Goal: Task Accomplishment & Management: Complete application form

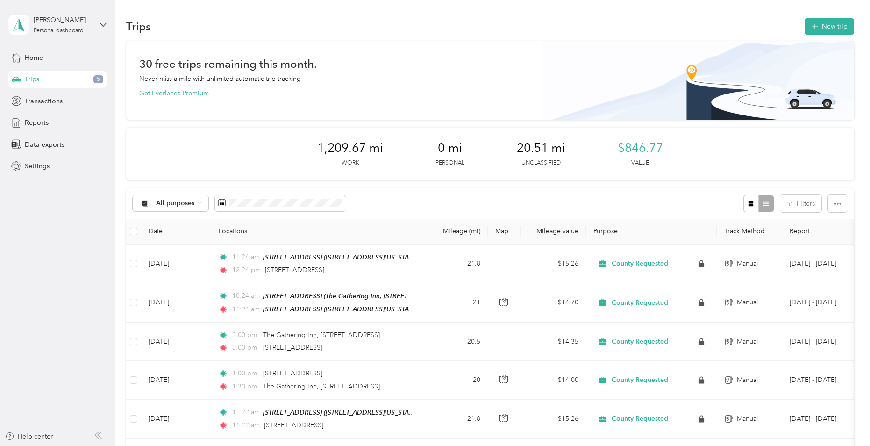
click at [44, 78] on div "Trips 5" at bounding box center [57, 79] width 98 height 17
click at [96, 76] on span "5" at bounding box center [98, 79] width 10 height 8
click at [35, 54] on span "Home" at bounding box center [34, 58] width 18 height 10
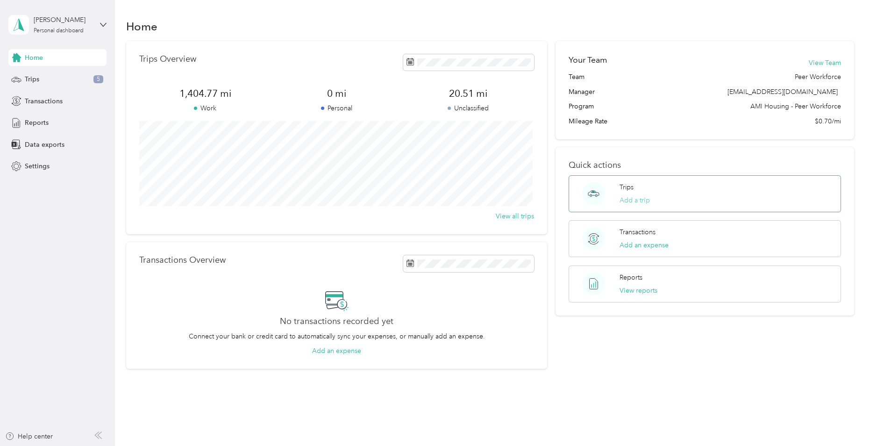
click at [638, 200] on button "Add a trip" at bounding box center [634, 200] width 30 height 10
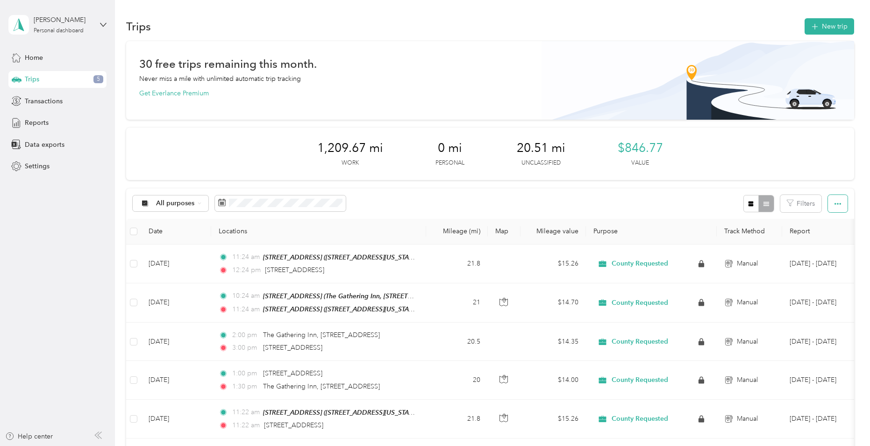
click at [839, 206] on button "button" at bounding box center [838, 203] width 20 height 17
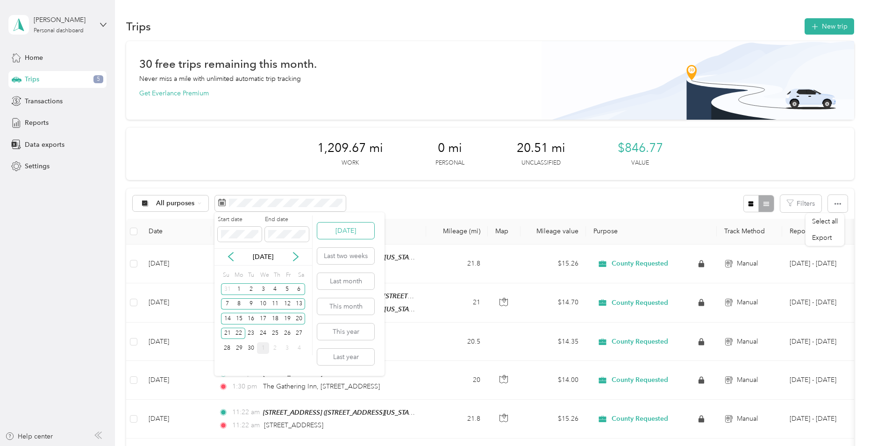
click at [331, 229] on button "[DATE]" at bounding box center [345, 230] width 57 height 16
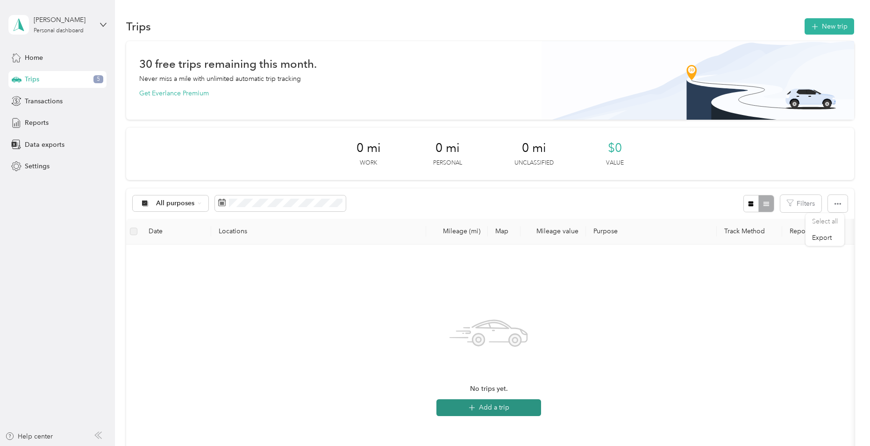
click at [499, 406] on button "Add a trip" at bounding box center [488, 407] width 105 height 17
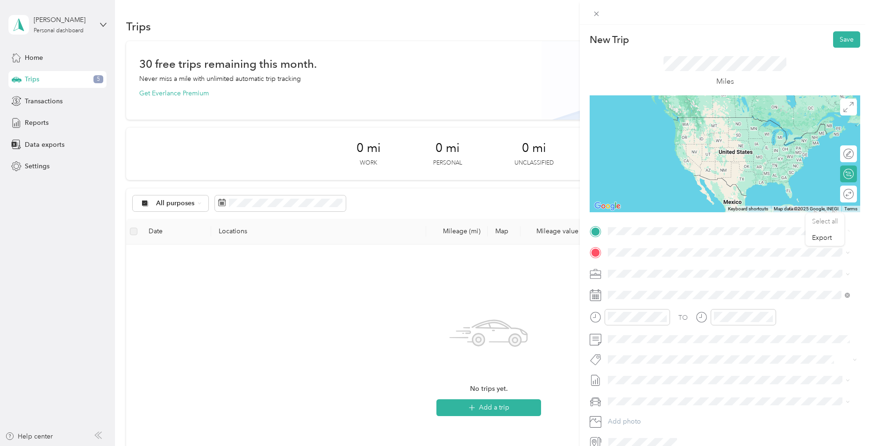
click at [655, 269] on span "[STREET_ADDRESS][US_STATE]" at bounding box center [671, 265] width 93 height 8
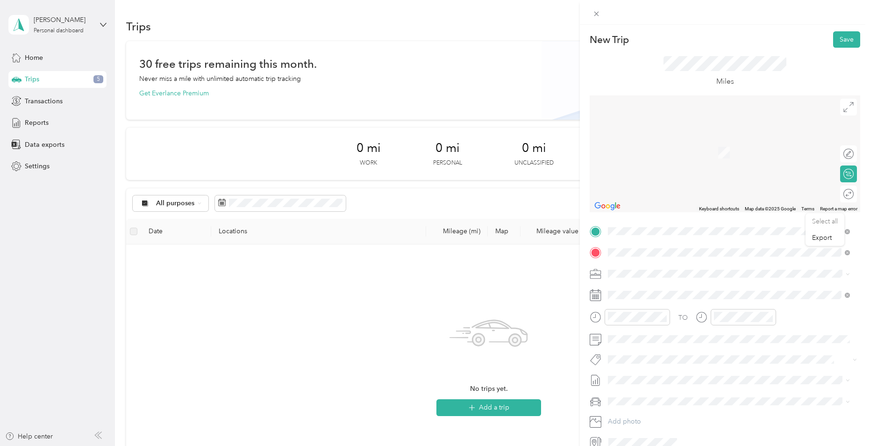
click at [642, 309] on span "[STREET_ADDRESS][US_STATE]" at bounding box center [671, 305] width 93 height 8
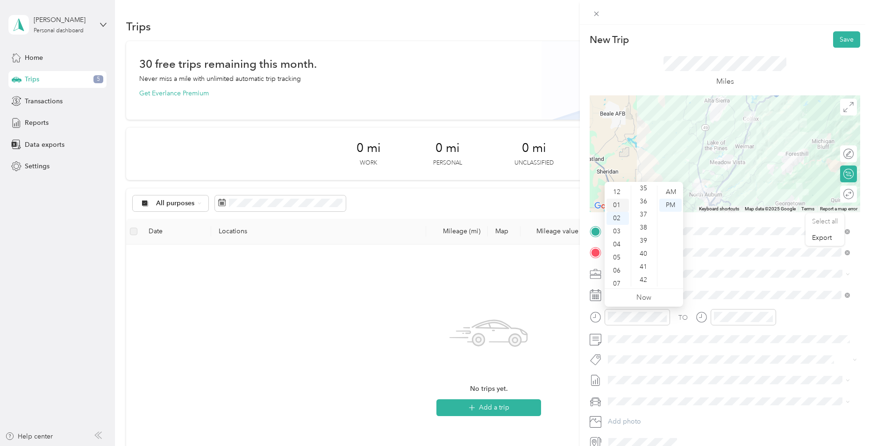
click at [617, 207] on div "01" at bounding box center [617, 204] width 22 height 13
click at [646, 215] on div "30" at bounding box center [644, 216] width 22 height 13
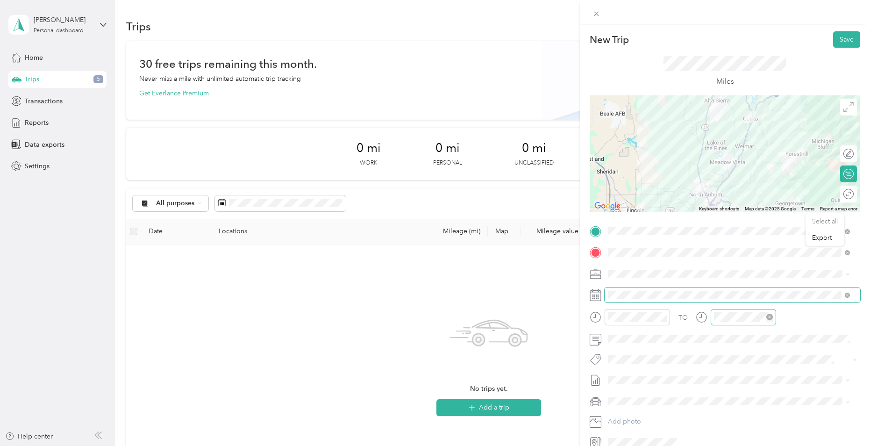
click at [757, 325] on div at bounding box center [742, 317] width 65 height 16
click at [727, 195] on div "02" at bounding box center [723, 191] width 22 height 13
click at [749, 271] on div "30" at bounding box center [750, 274] width 22 height 13
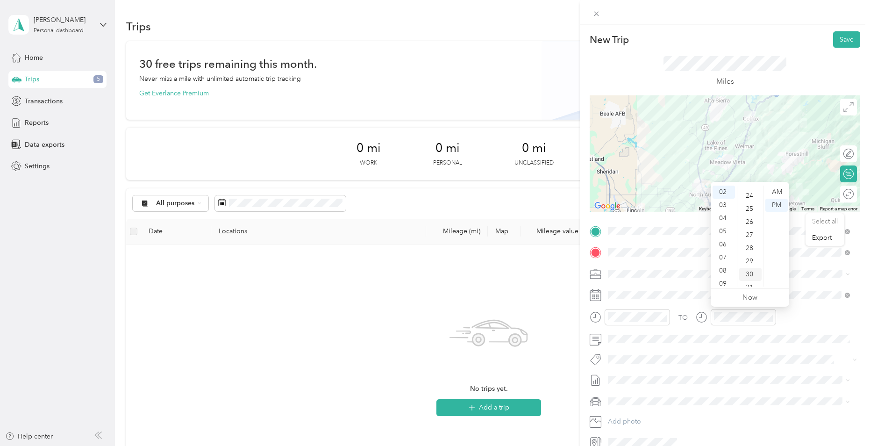
scroll to position [392, 0]
click at [542, 282] on div "New Trip Save This trip cannot be edited because it is either under review, app…" at bounding box center [435, 223] width 870 height 446
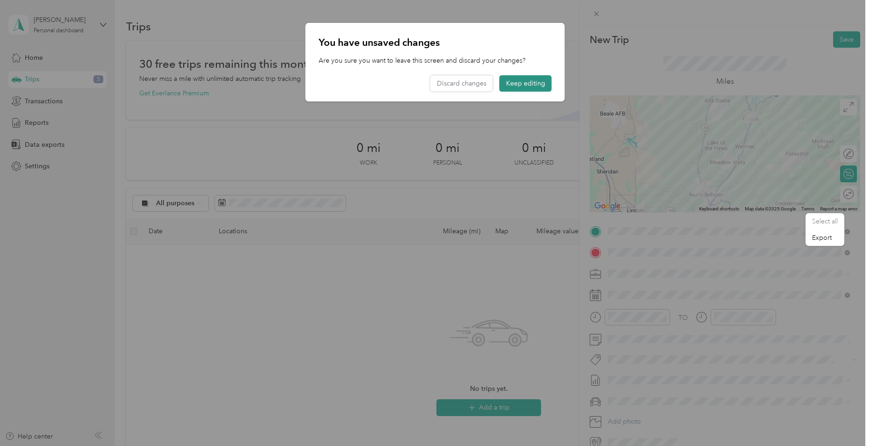
click at [513, 78] on button "Keep editing" at bounding box center [525, 83] width 52 height 16
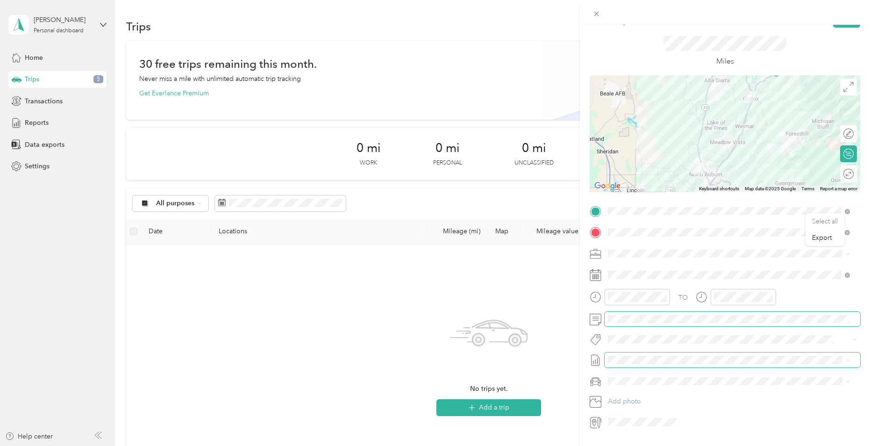
scroll to position [0, 0]
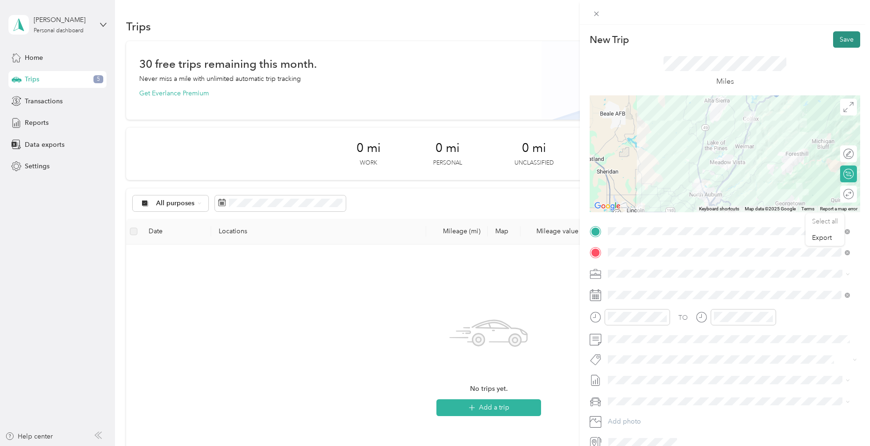
click at [842, 34] on button "Save" at bounding box center [846, 39] width 27 height 16
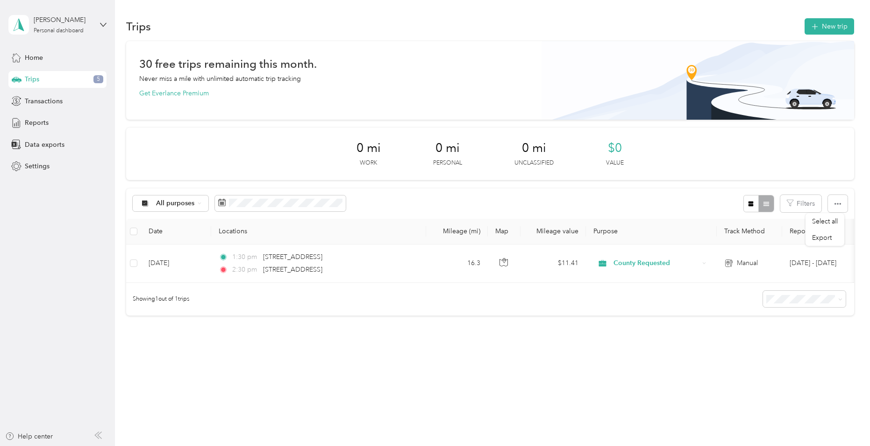
click at [765, 202] on div at bounding box center [758, 203] width 30 height 17
click at [798, 204] on button "Filters" at bounding box center [800, 203] width 41 height 17
click at [834, 198] on button "button" at bounding box center [838, 203] width 20 height 17
click at [689, 219] on th "Purpose" at bounding box center [651, 232] width 131 height 26
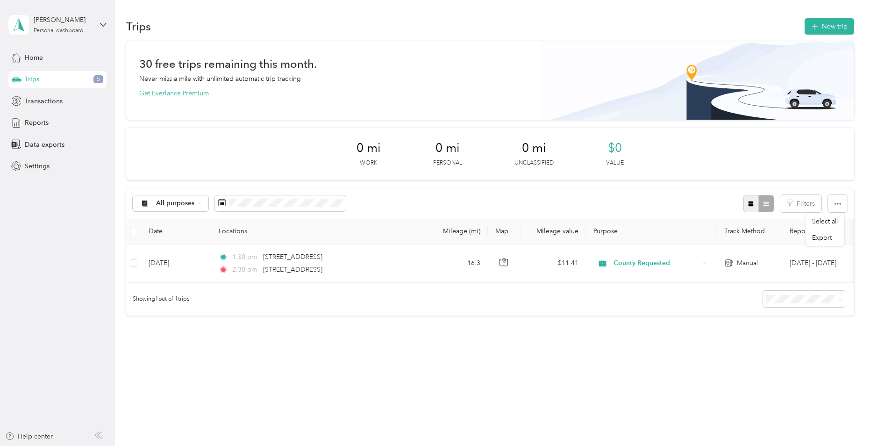
click at [744, 207] on button "button" at bounding box center [751, 203] width 16 height 17
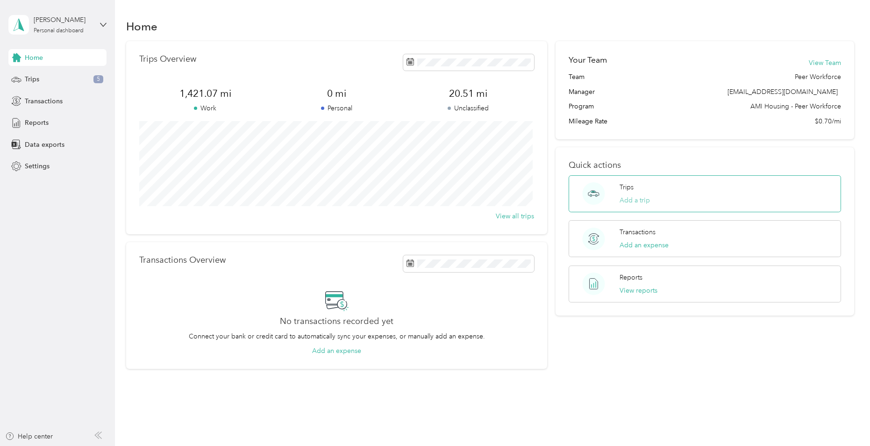
click at [631, 203] on button "Add a trip" at bounding box center [634, 200] width 30 height 10
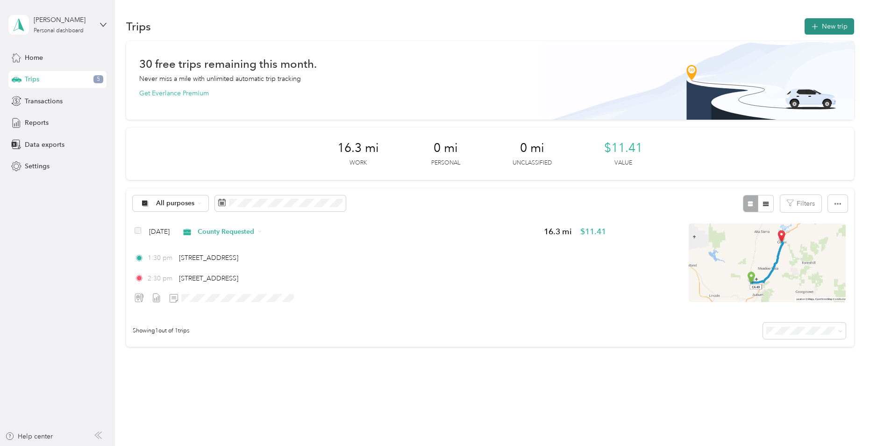
click at [825, 30] on button "New trip" at bounding box center [829, 26] width 50 height 16
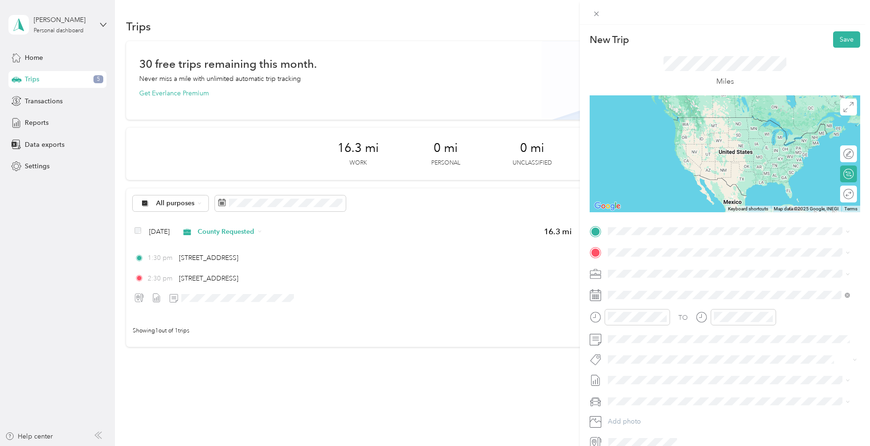
click at [664, 287] on span "[STREET_ADDRESS][US_STATE]" at bounding box center [671, 282] width 93 height 8
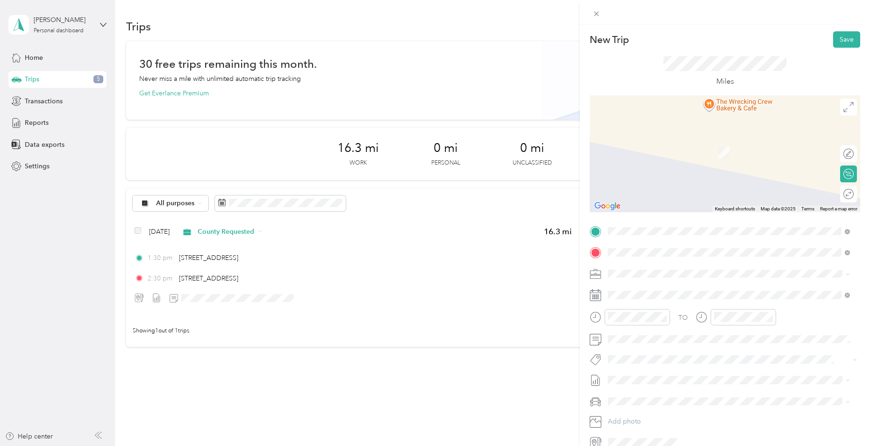
click at [648, 293] on div "[STREET_ADDRESS][US_STATE]" at bounding box center [728, 286] width 235 height 13
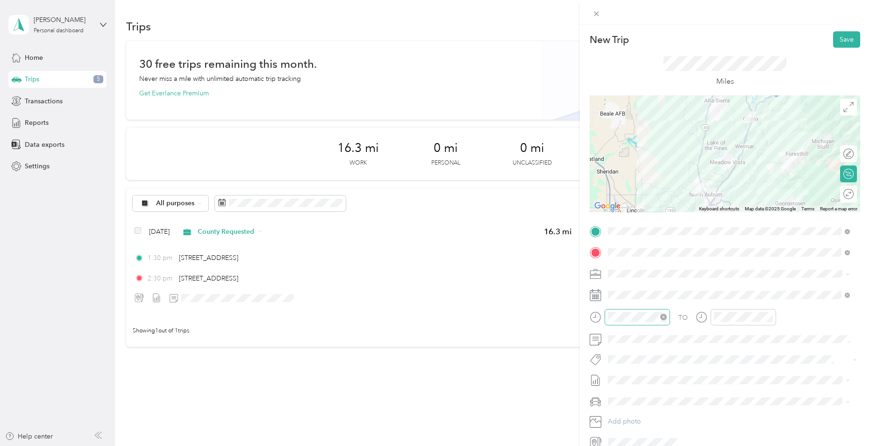
click at [630, 322] on div at bounding box center [636, 317] width 65 height 16
click at [648, 234] on div "30" at bounding box center [644, 236] width 22 height 13
click at [723, 205] on div "03" at bounding box center [723, 204] width 22 height 13
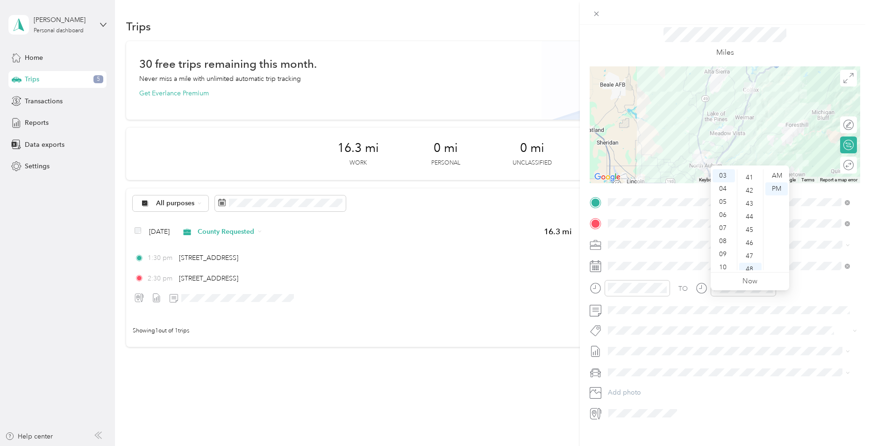
scroll to position [45, 0]
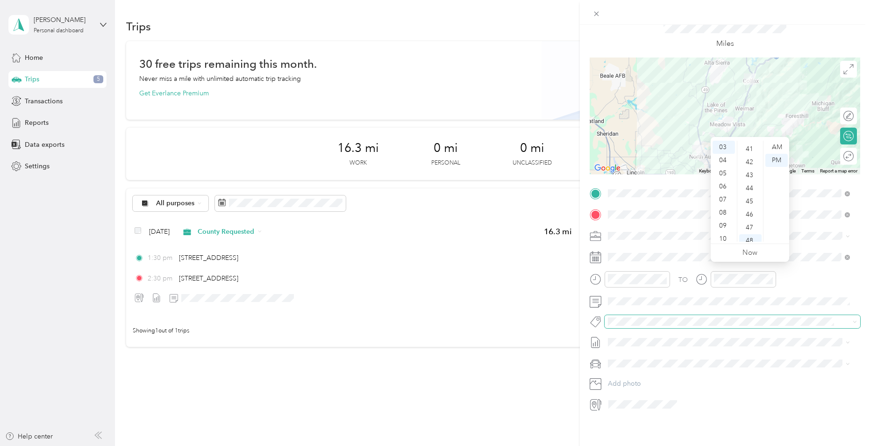
click at [727, 445] on div "New Trip Save This trip cannot be edited because it is either under review, app…" at bounding box center [432, 446] width 865 height 0
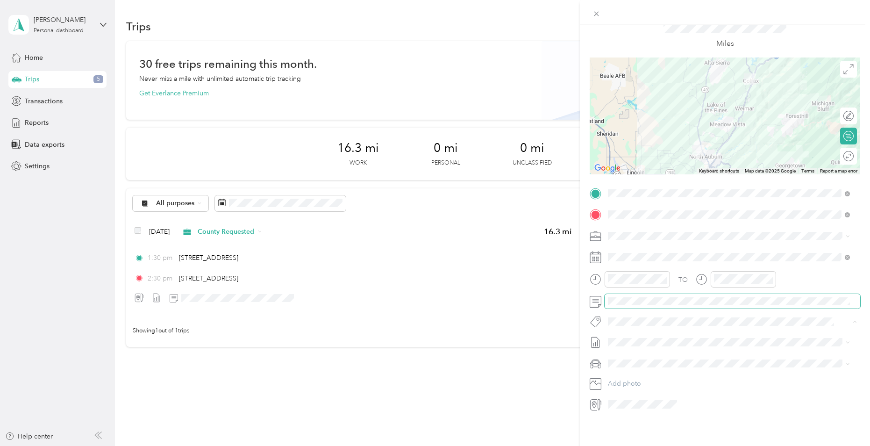
click at [646, 294] on span at bounding box center [731, 301] width 255 height 15
click at [527, 403] on div "New Trip Save This trip cannot be edited because it is either under review, app…" at bounding box center [435, 223] width 870 height 446
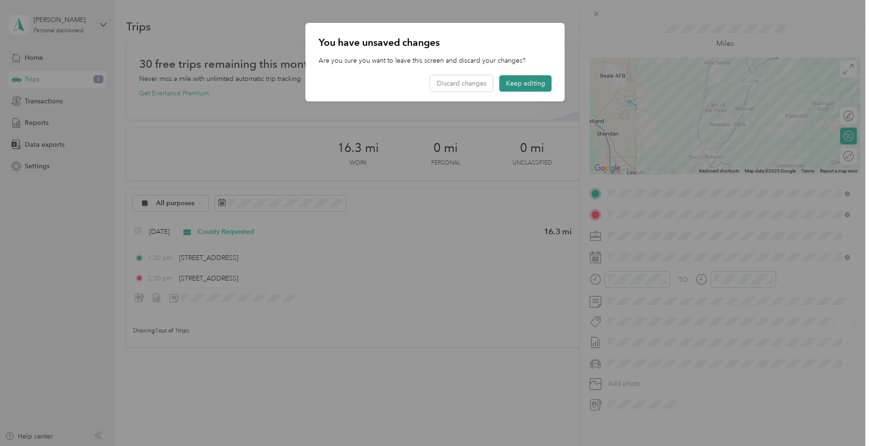
click at [519, 83] on button "Keep editing" at bounding box center [525, 83] width 52 height 16
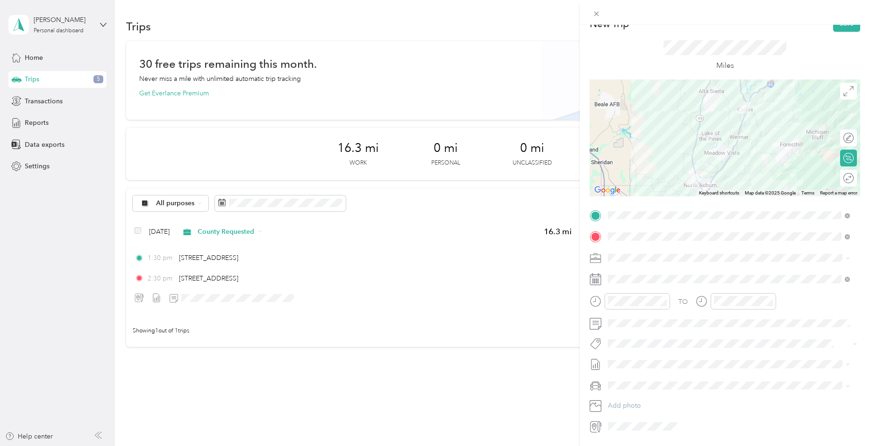
scroll to position [0, 0]
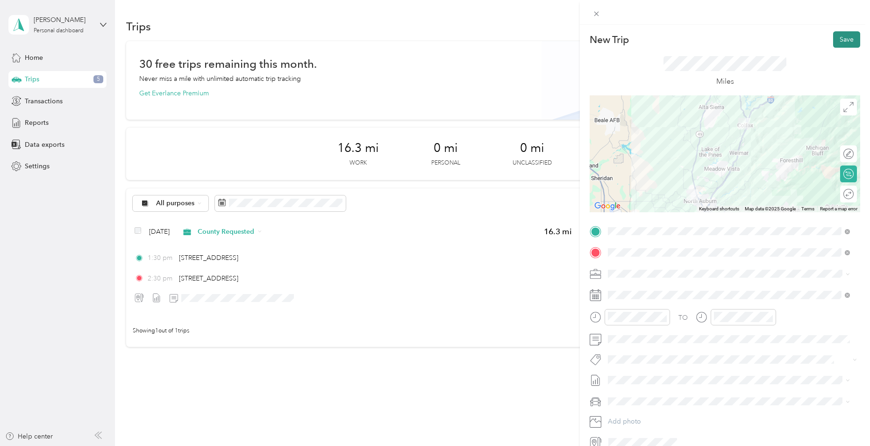
click at [834, 40] on button "Save" at bounding box center [846, 39] width 27 height 16
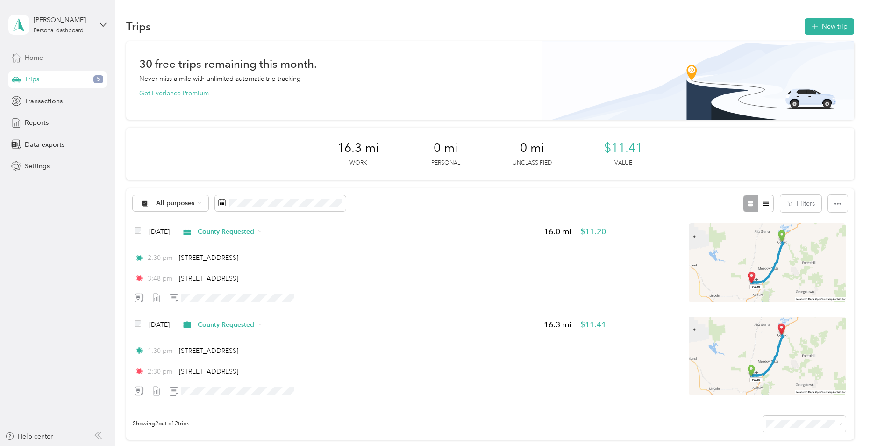
click at [26, 60] on span "Home" at bounding box center [34, 58] width 18 height 10
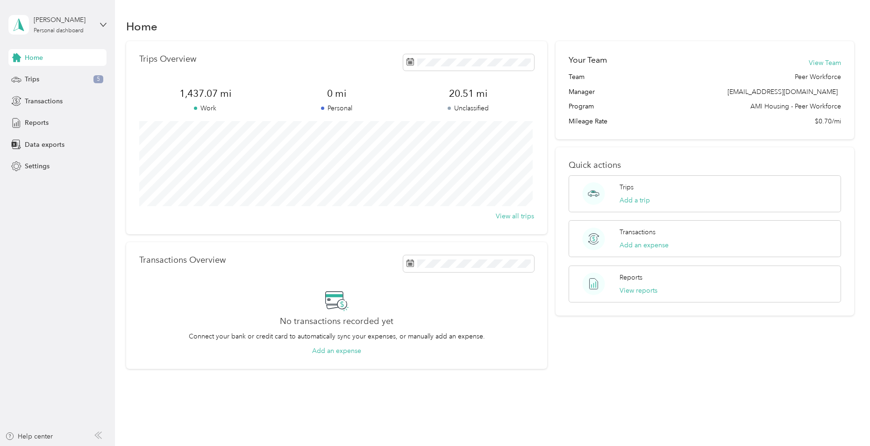
click at [30, 57] on span "Home" at bounding box center [34, 58] width 18 height 10
click at [631, 284] on div "Reports View reports" at bounding box center [638, 283] width 38 height 23
